Goal: Transaction & Acquisition: Purchase product/service

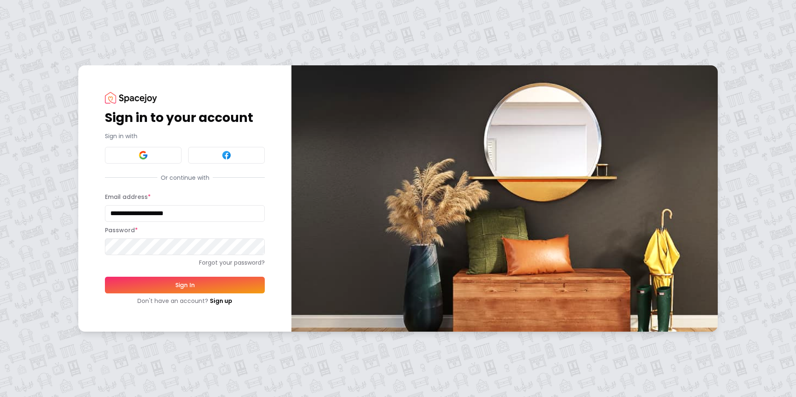
type input "**********"
click at [105, 277] on button "Sign In" at bounding box center [185, 285] width 160 height 17
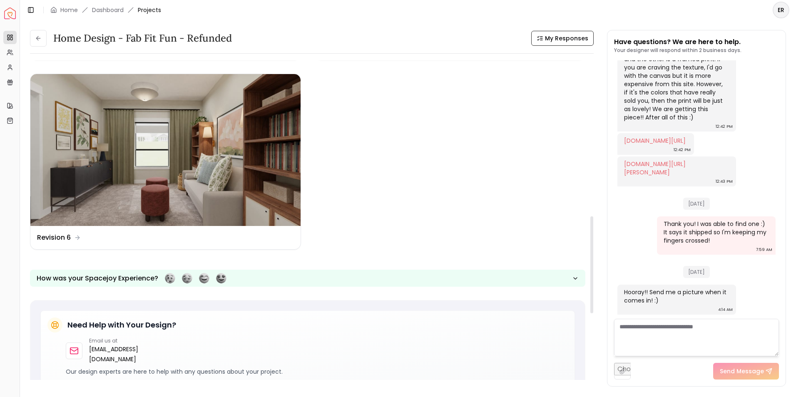
scroll to position [666, 0]
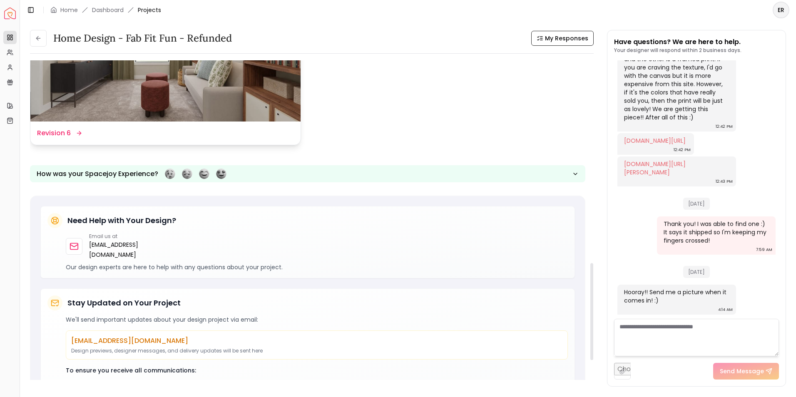
click at [169, 99] on img at bounding box center [165, 46] width 270 height 152
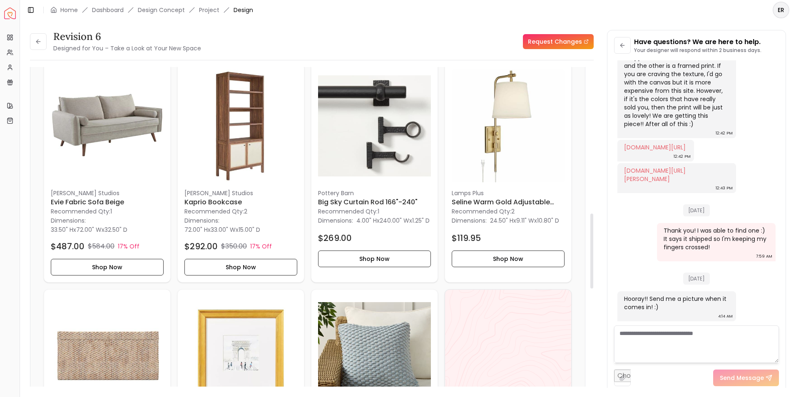
scroll to position [624, 0]
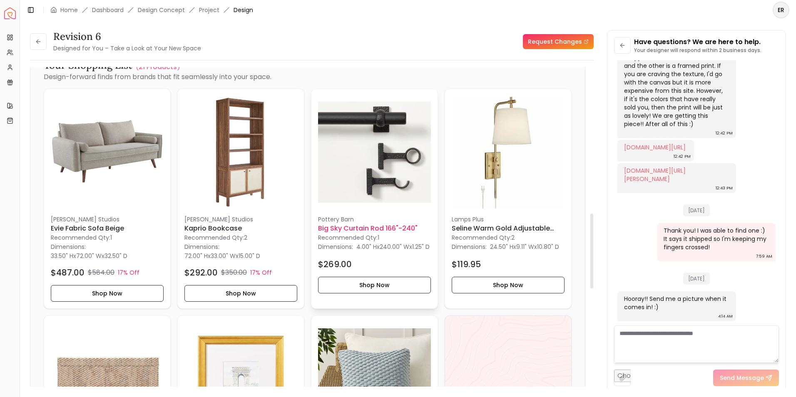
click at [387, 178] on img at bounding box center [374, 152] width 113 height 113
click at [368, 293] on button "Shop Now" at bounding box center [374, 285] width 113 height 17
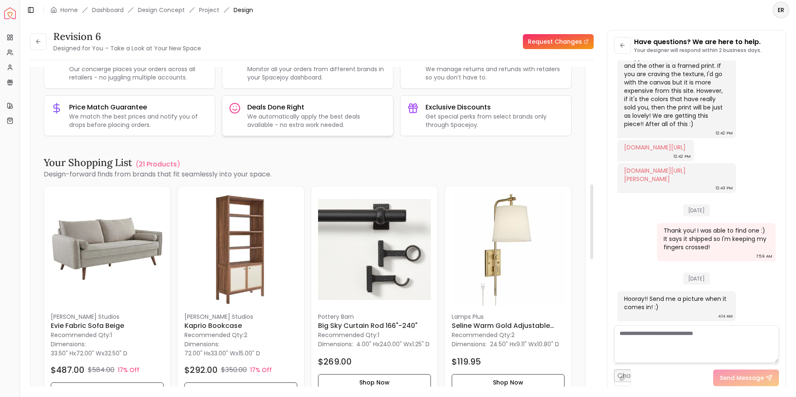
scroll to position [541, 0]
